Goal: Book appointment/travel/reservation

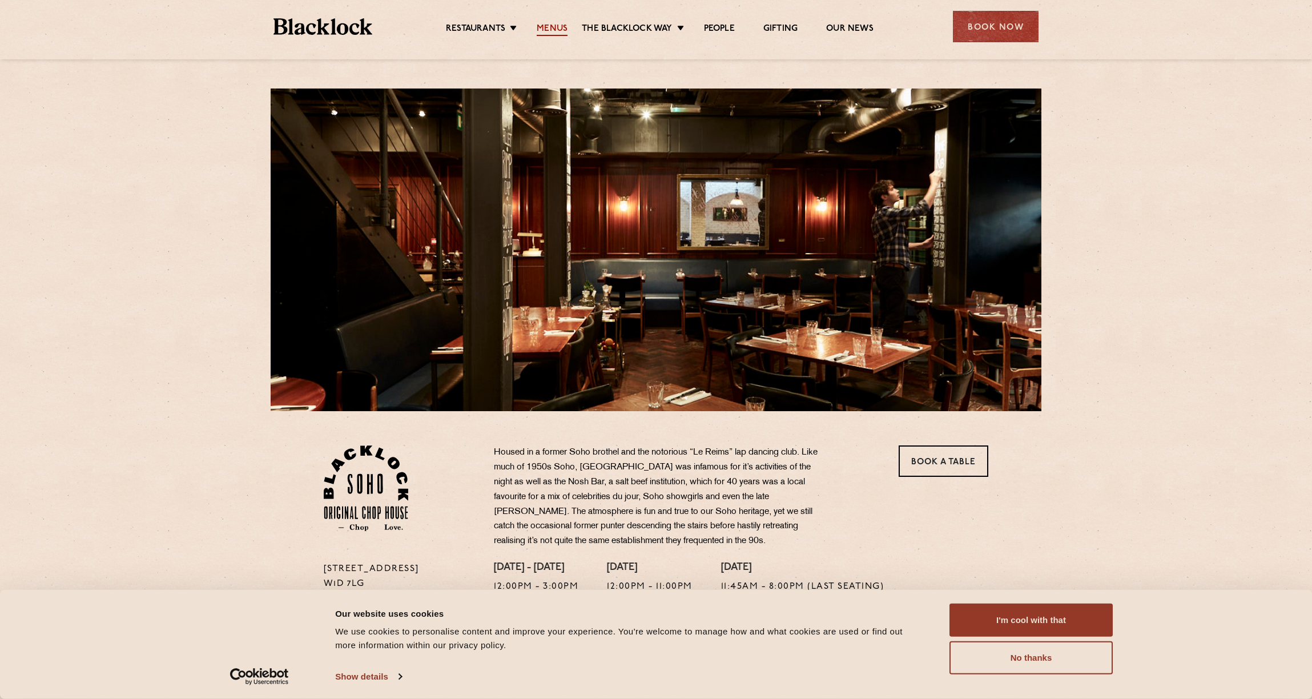
click at [557, 26] on link "Menus" at bounding box center [552, 29] width 31 height 13
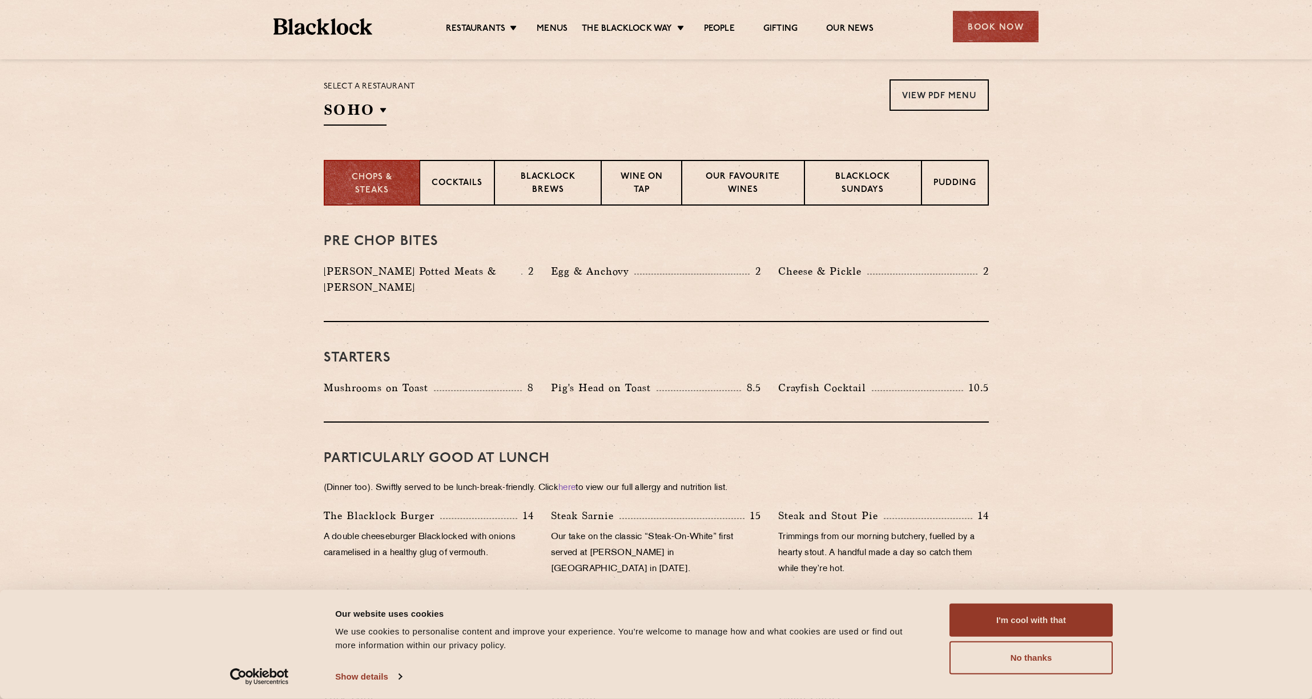
scroll to position [382, 0]
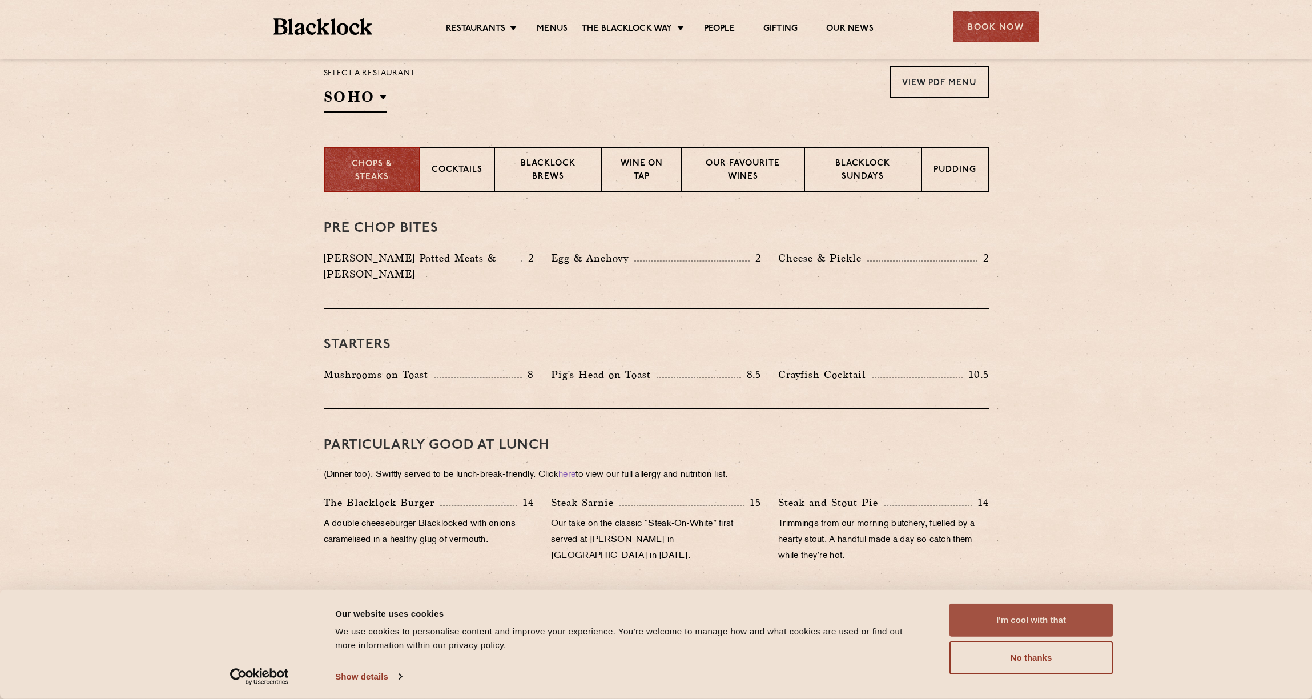
click at [1055, 619] on button "I'm cool with that" at bounding box center [1030, 619] width 163 height 33
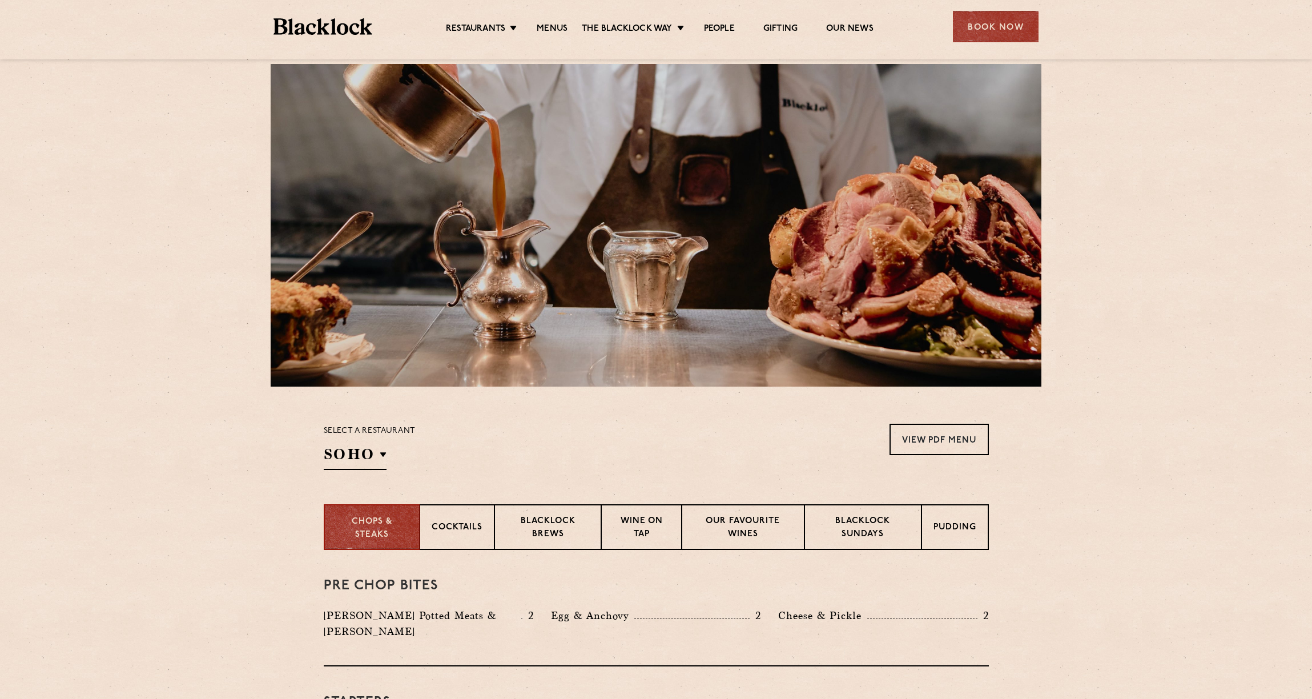
scroll to position [0, 0]
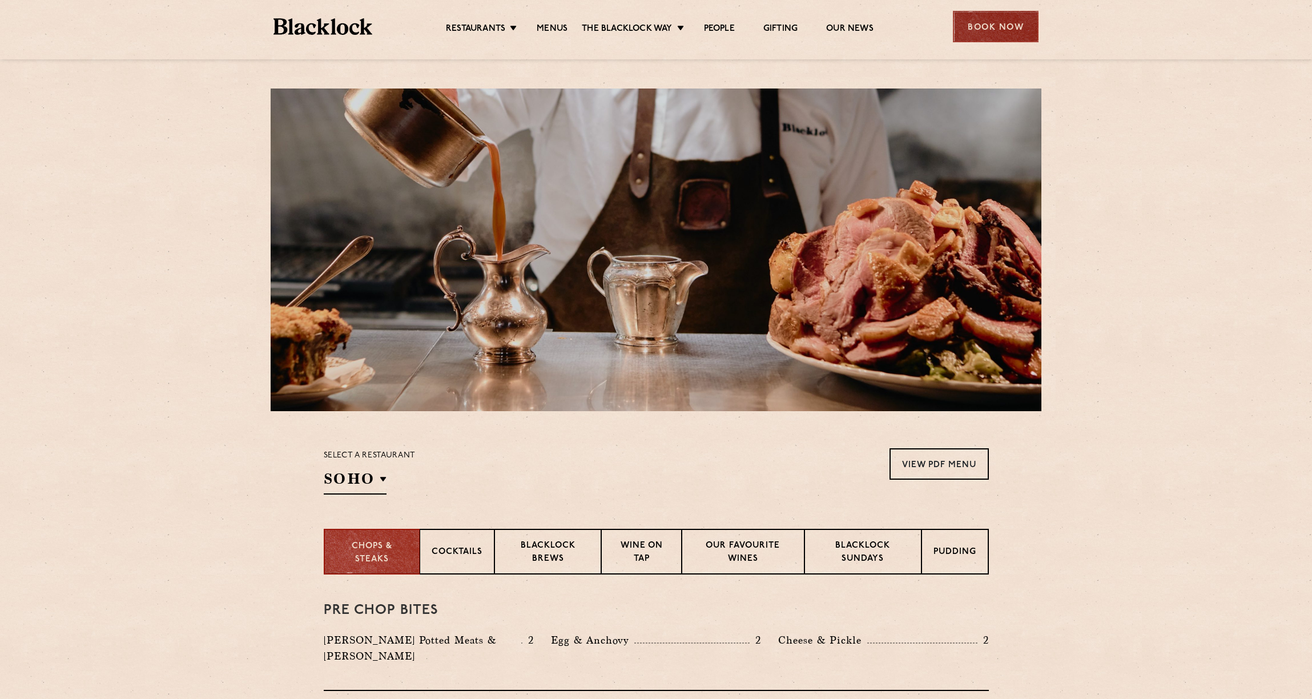
click at [999, 31] on div "Book Now" at bounding box center [996, 26] width 86 height 31
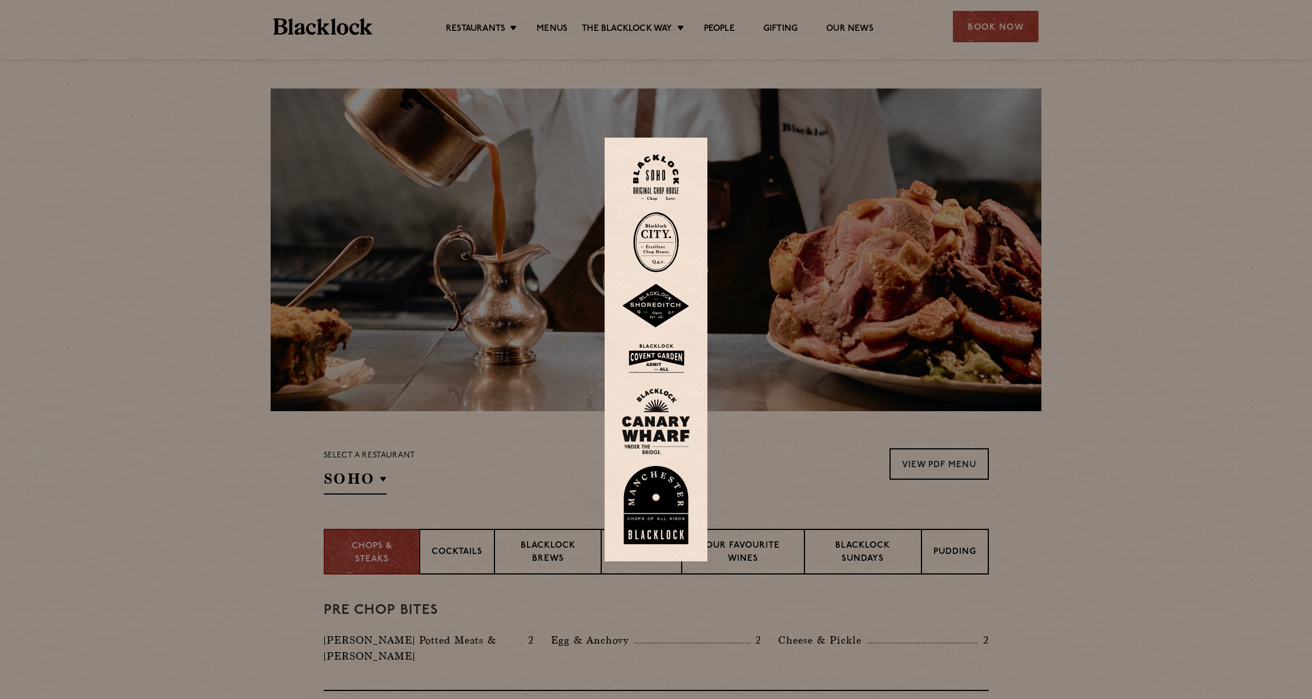
click at [668, 176] on img at bounding box center [656, 178] width 46 height 46
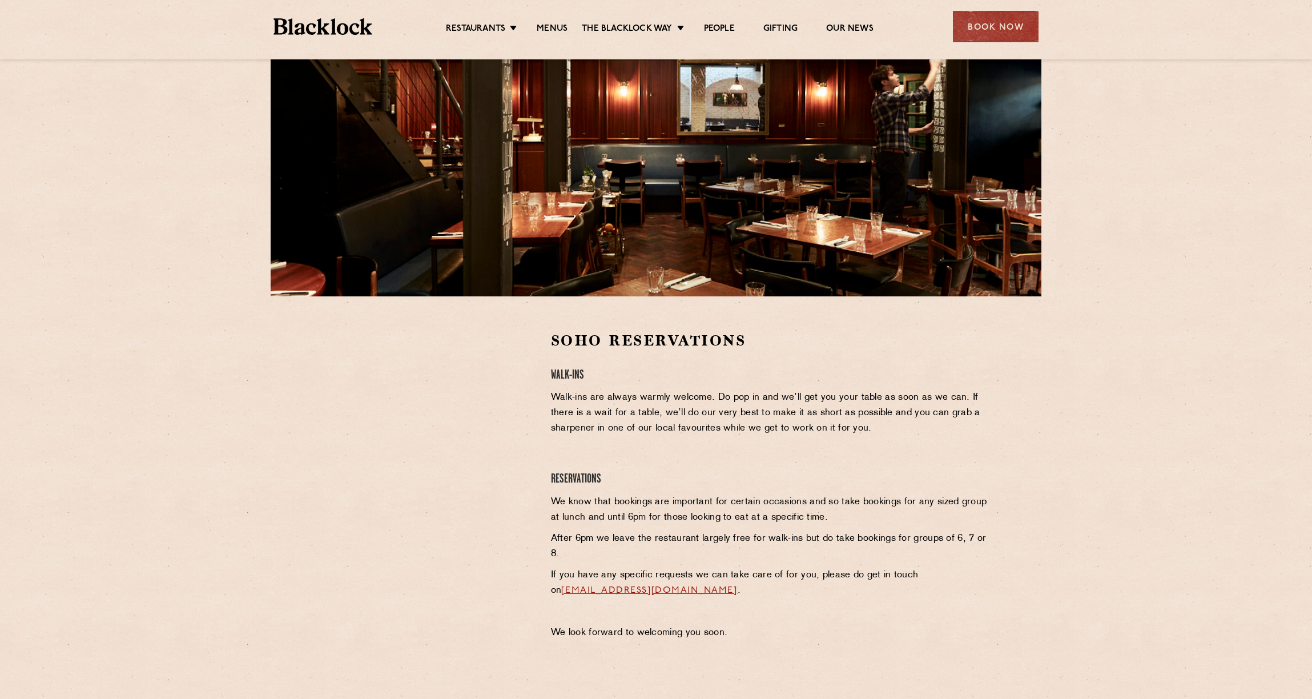
scroll to position [127, 0]
